Goal: Transaction & Acquisition: Purchase product/service

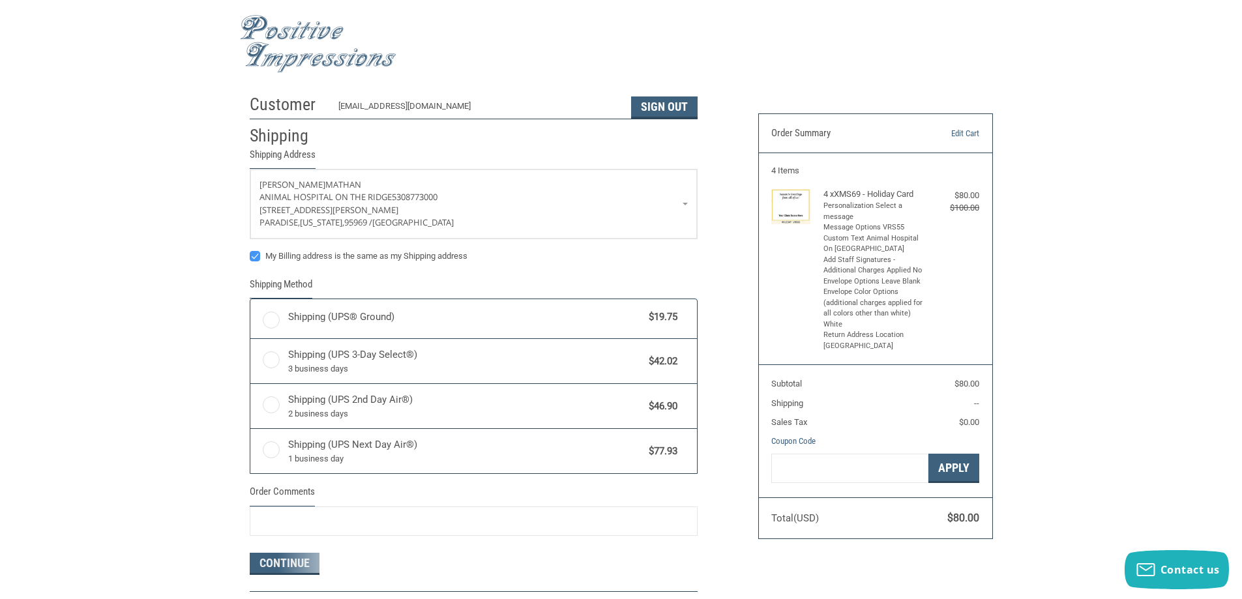
radio input "true"
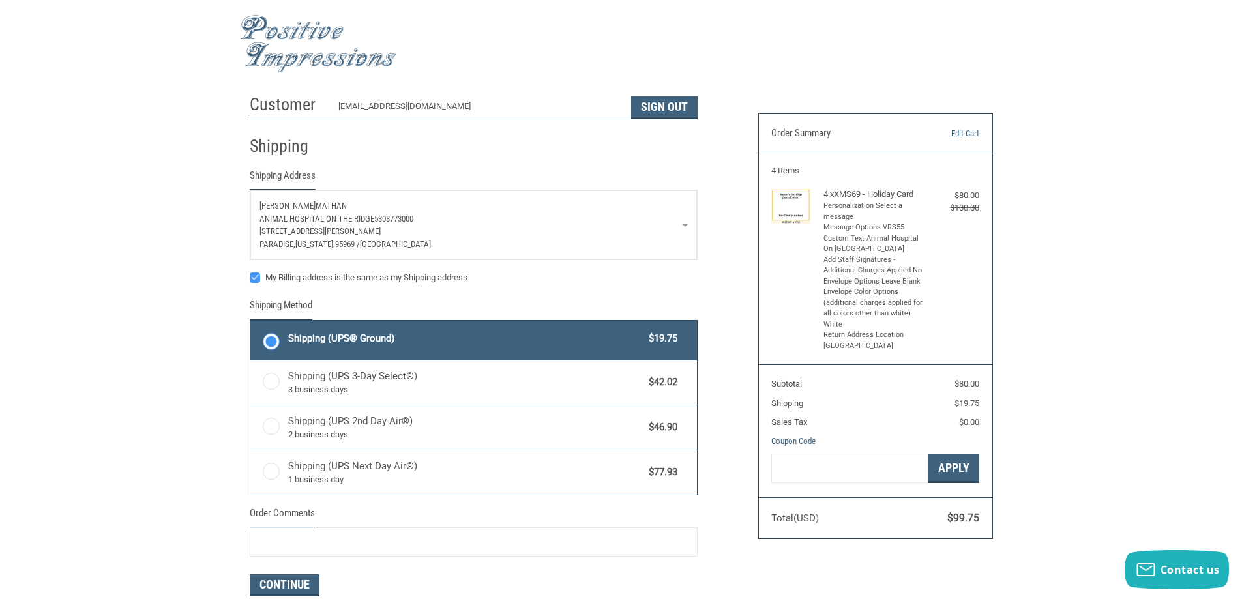
click at [394, 220] on span "5308773000" at bounding box center [393, 219] width 39 height 10
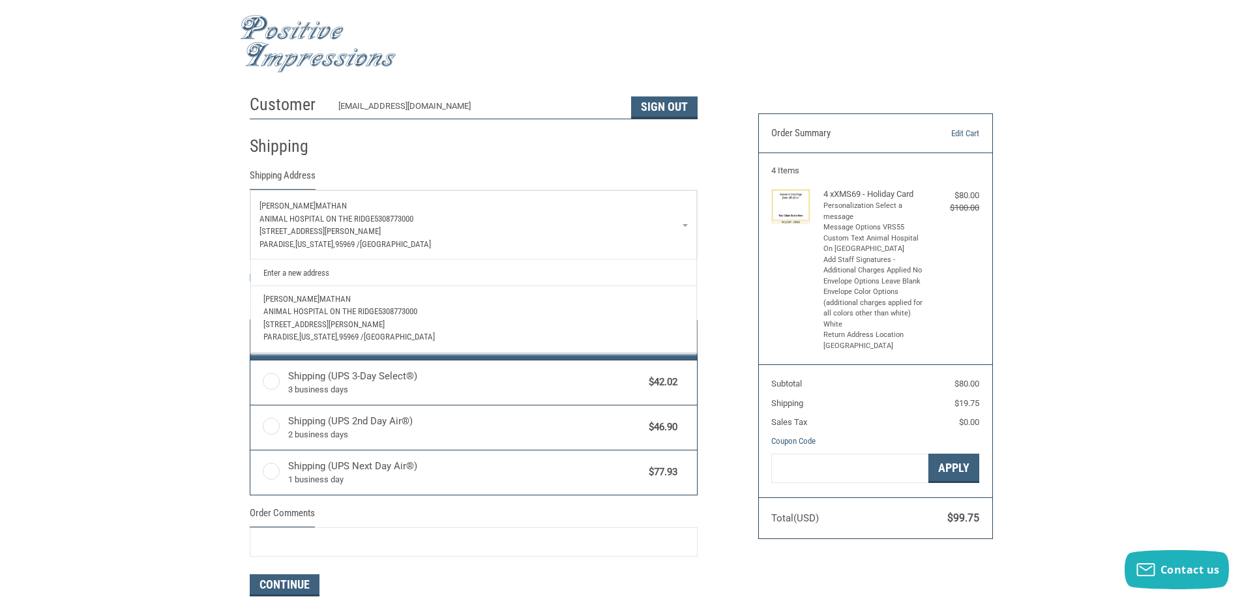
click at [407, 267] on link "Enter a new address" at bounding box center [473, 271] width 433 height 25
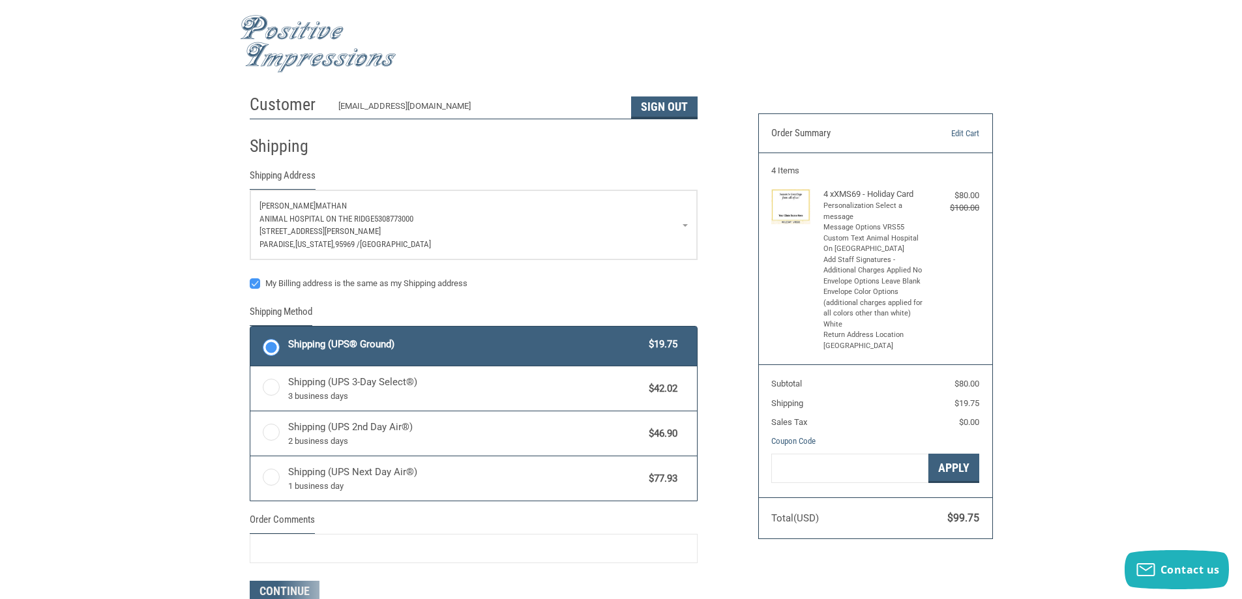
select select "US"
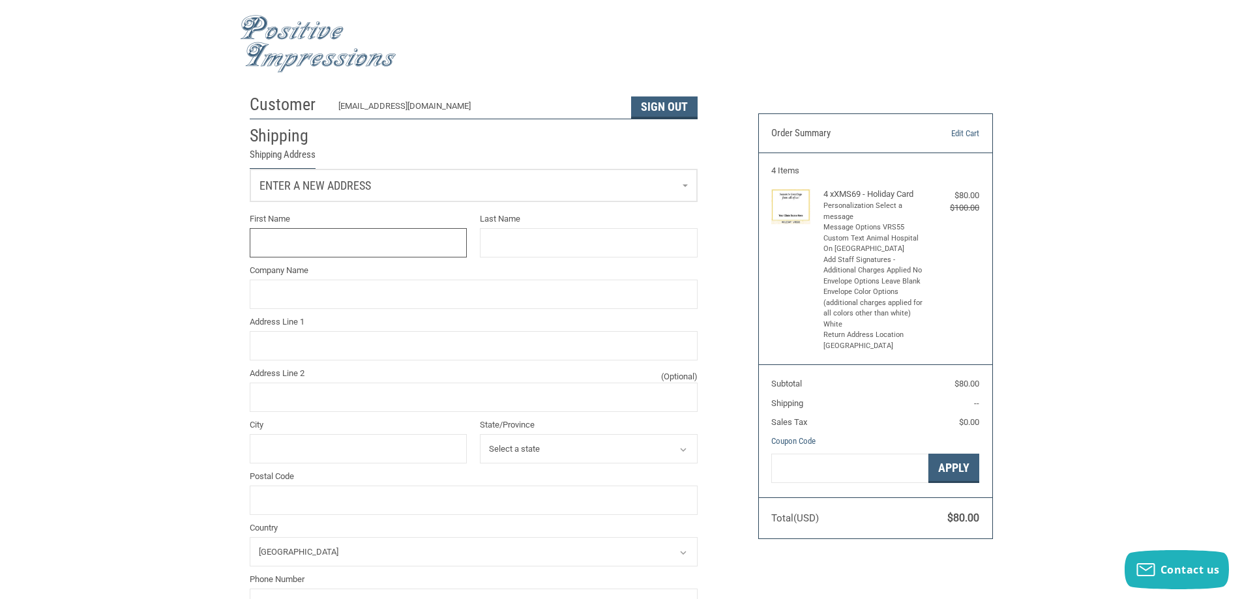
click at [394, 243] on input "First Name" at bounding box center [359, 242] width 218 height 29
type input "[PERSON_NAME]"
type input "MATHAN"
type input "ANIMAL HOSPITAL ON THE RIDGE"
type input "[STREET_ADDRESS][PERSON_NAME]"
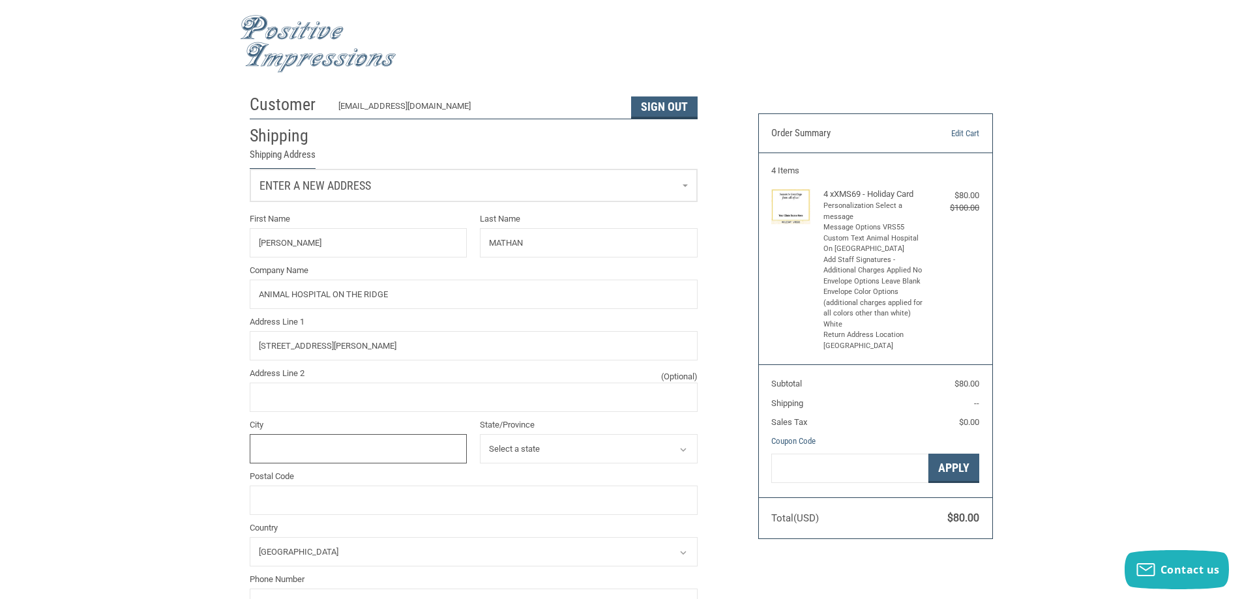
type input "PARADISE"
select select "CA"
type input "95969"
type input "5308773000"
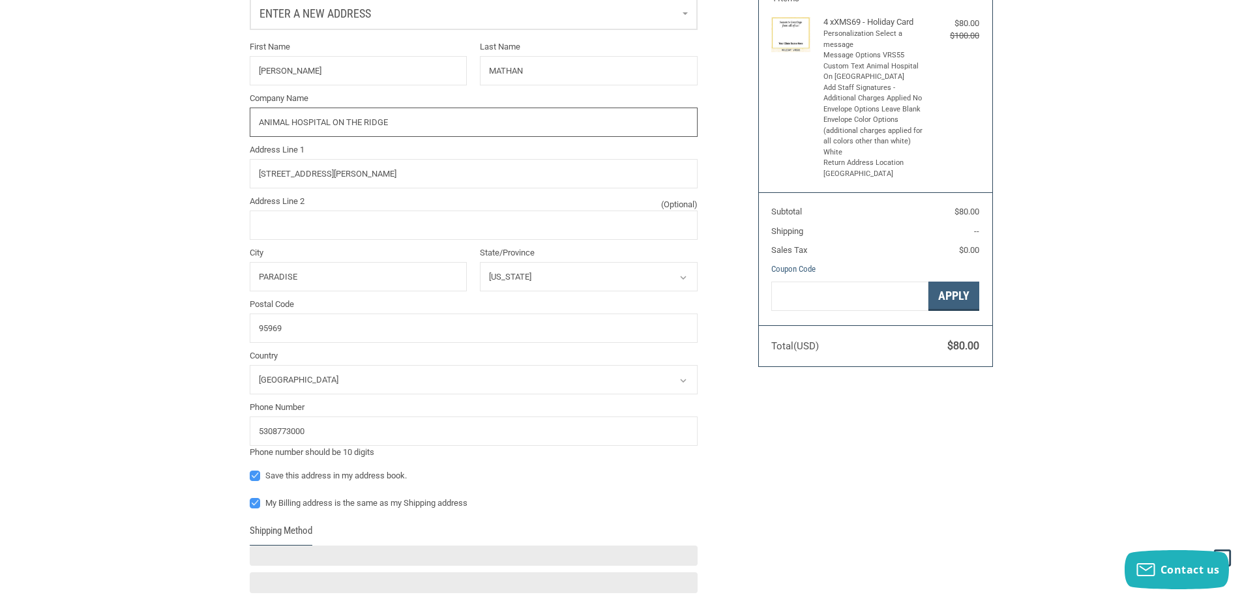
scroll to position [196, 0]
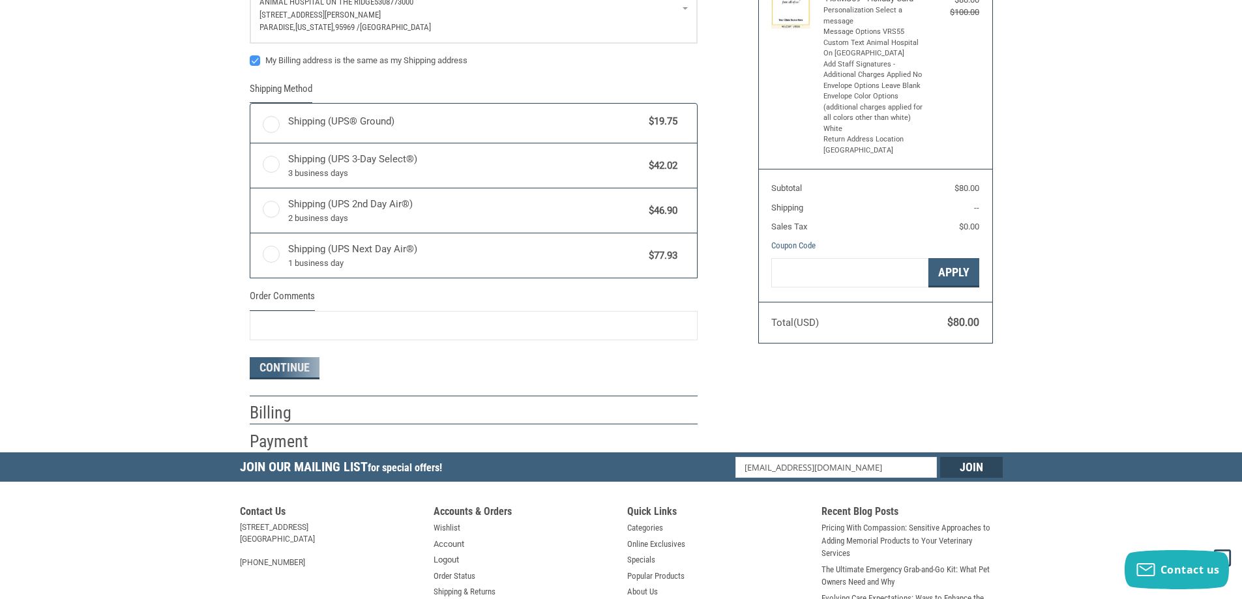
radio input "true"
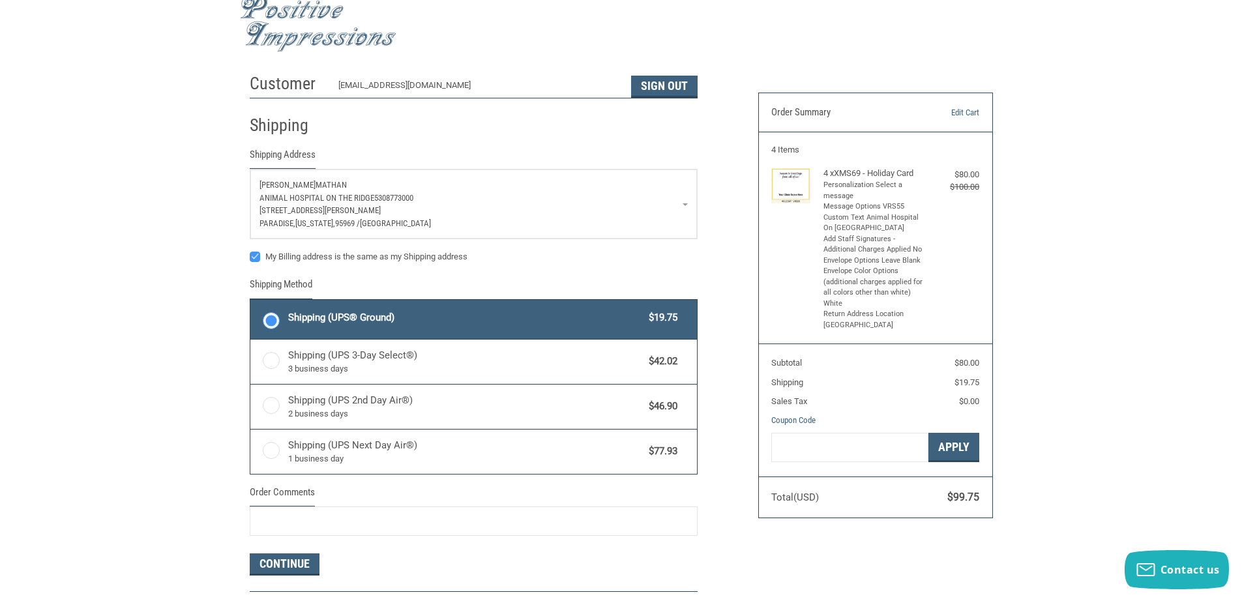
scroll to position [0, 0]
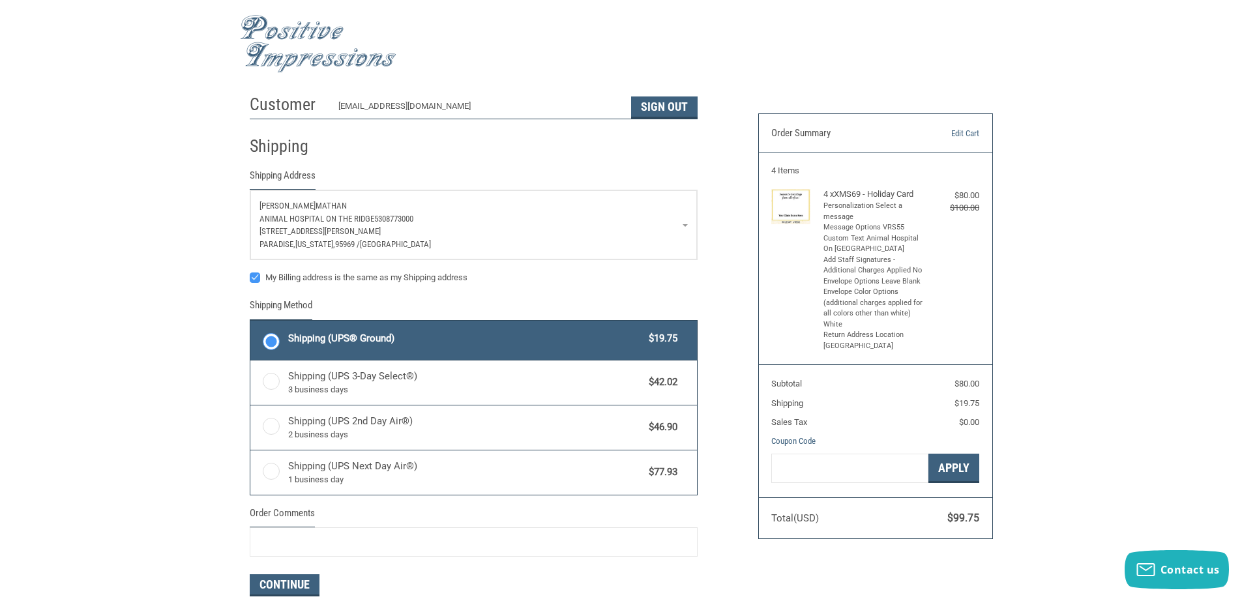
click at [793, 199] on img at bounding box center [790, 207] width 39 height 36
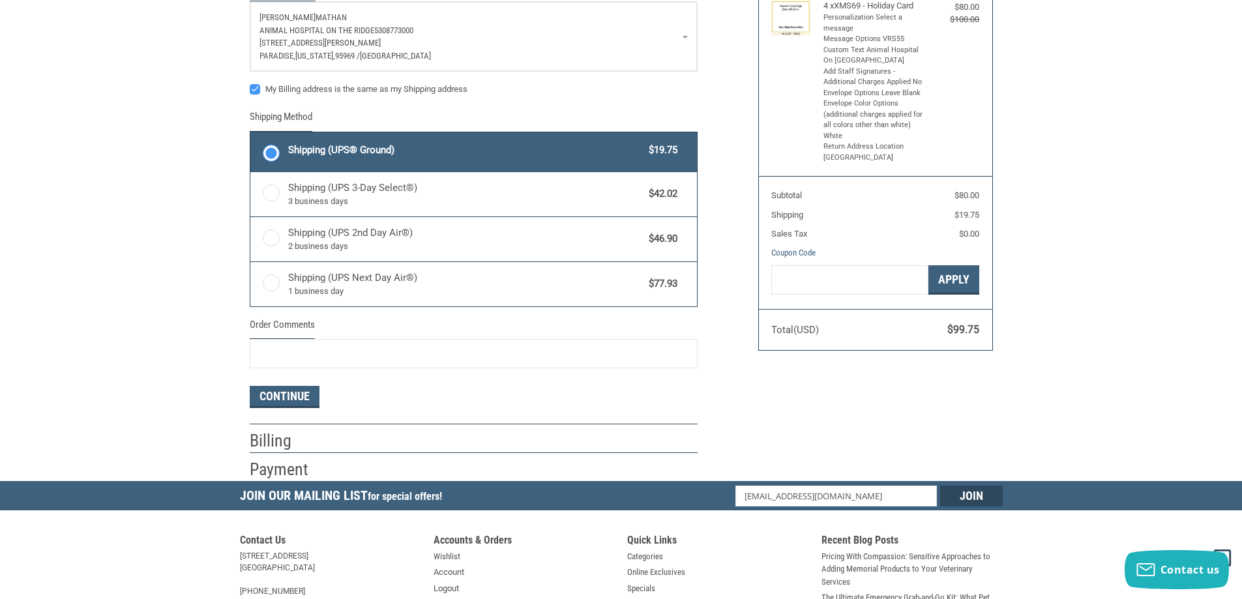
scroll to position [196, 0]
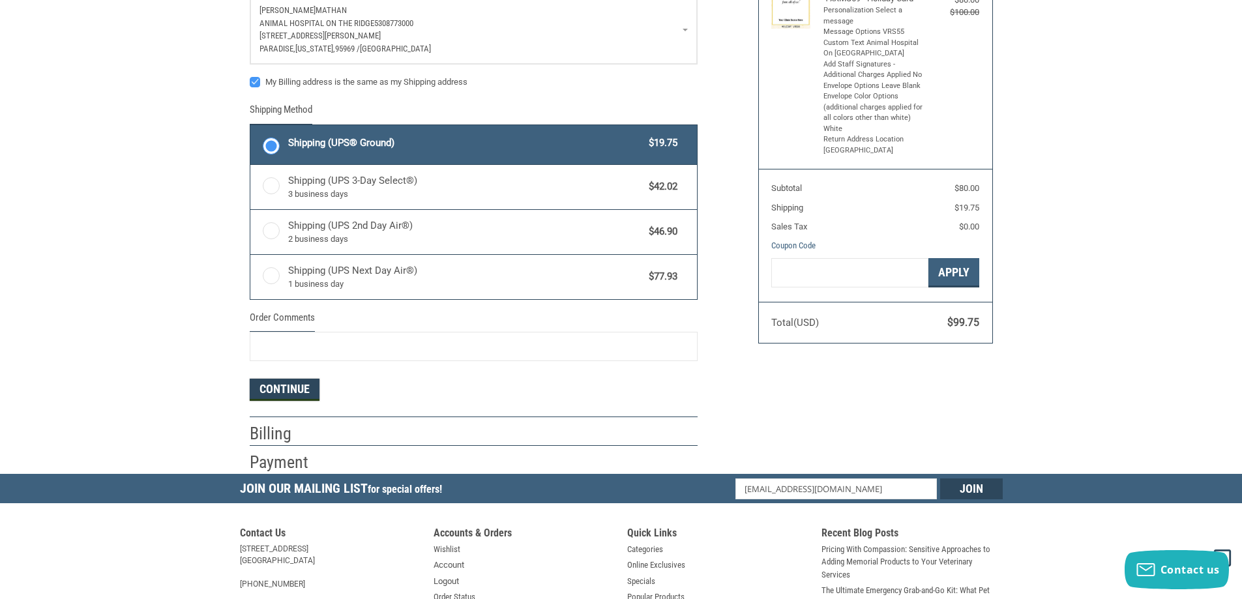
click at [274, 387] on button "Continue" at bounding box center [285, 390] width 70 height 22
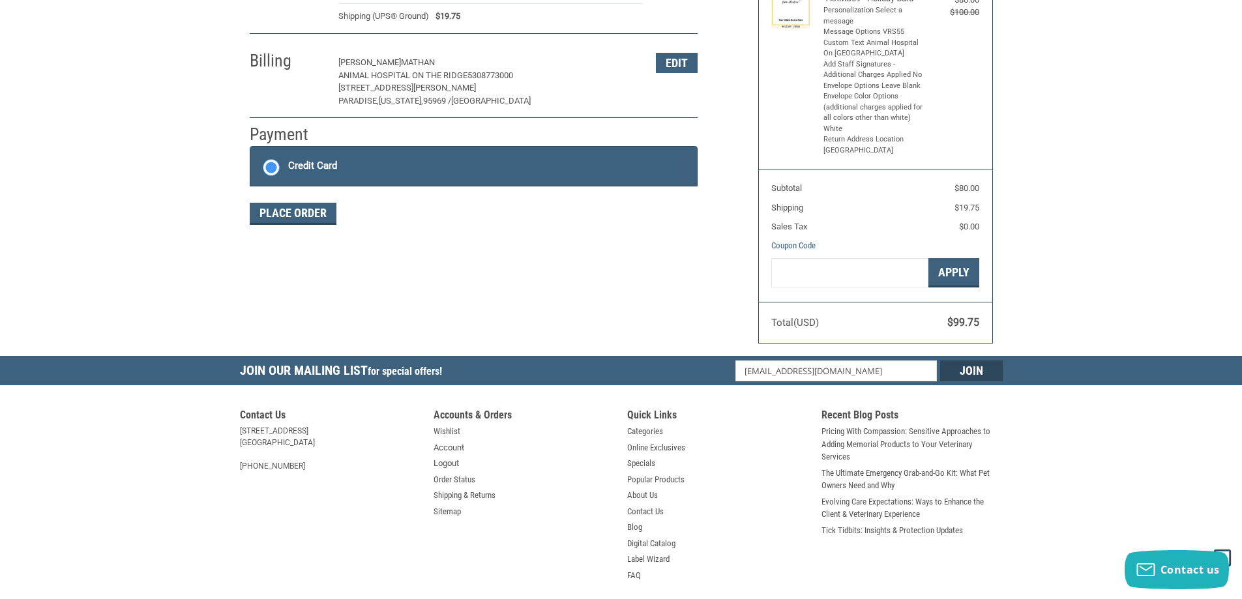
scroll to position [195, 0]
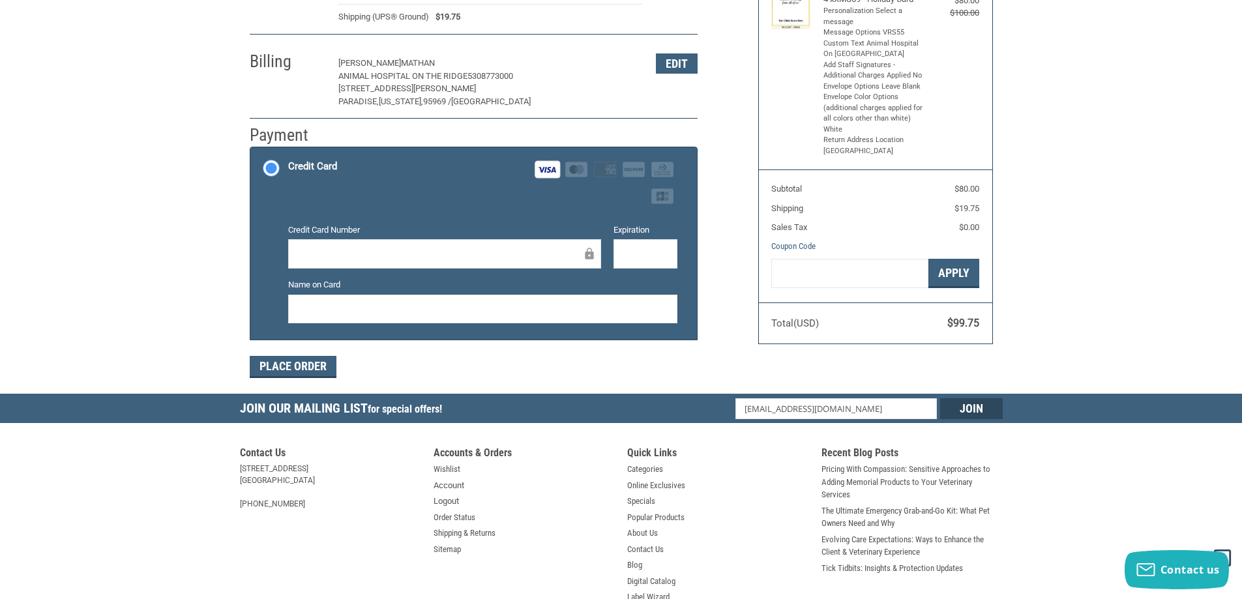
click at [694, 382] on div "Customer [EMAIL_ADDRESS][DOMAIN_NAME] Sign Out Shipping [PERSON_NAME] ANIMAL HO…" at bounding box center [494, 143] width 508 height 501
click at [640, 357] on div "Place Order" at bounding box center [474, 367] width 448 height 22
click at [312, 369] on button "Place Order" at bounding box center [293, 367] width 87 height 22
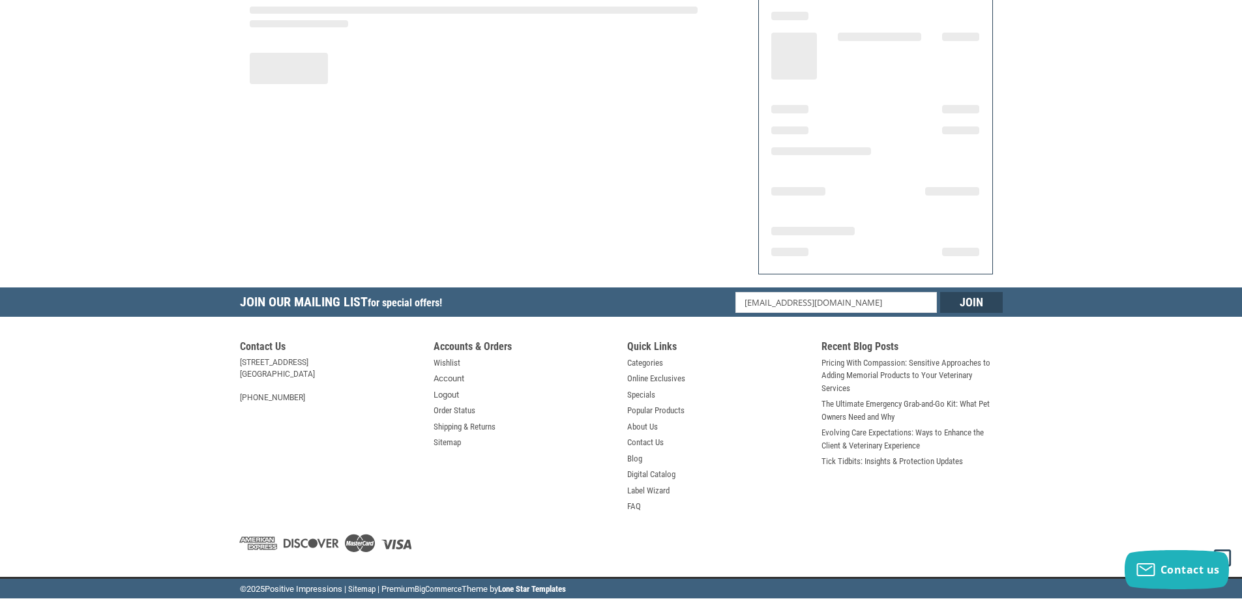
scroll to position [151, 0]
